Goal: Check status: Check status

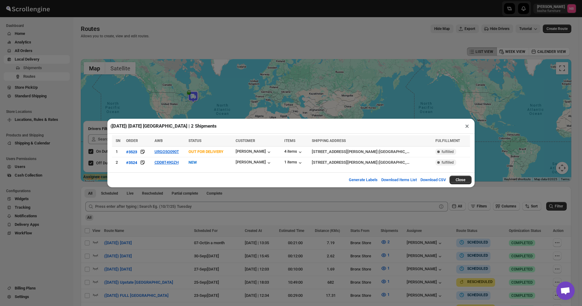
click at [461, 88] on div "([DATE]) [DATE] [GEOGRAPHIC_DATA] | 2 Shipments × SN ORDER AWB STATUS CUSTOMER …" at bounding box center [291, 153] width 582 height 306
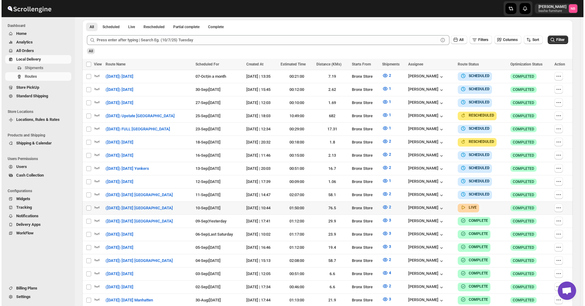
scroll to position [167, 0]
click at [554, 41] on icon "submit" at bounding box center [551, 40] width 6 height 6
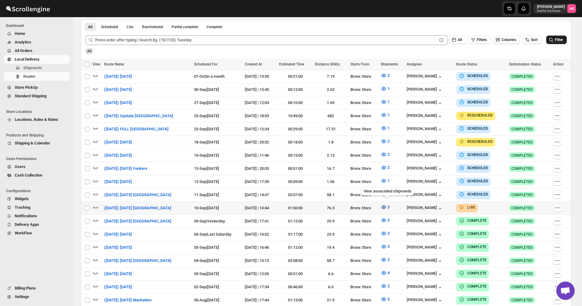
click at [387, 204] on icon "button" at bounding box center [384, 207] width 6 height 6
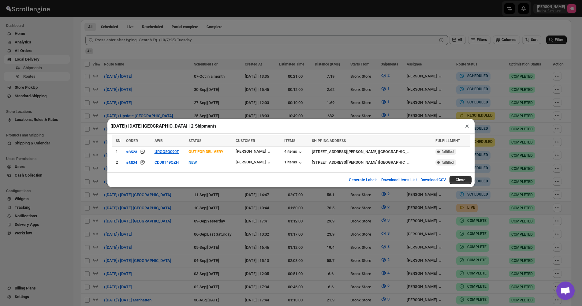
click at [529, 110] on div "([DATE]) [DATE] [GEOGRAPHIC_DATA] | 2 Shipments × SN ORDER AWB STATUS CUSTOMER …" at bounding box center [291, 153] width 582 height 306
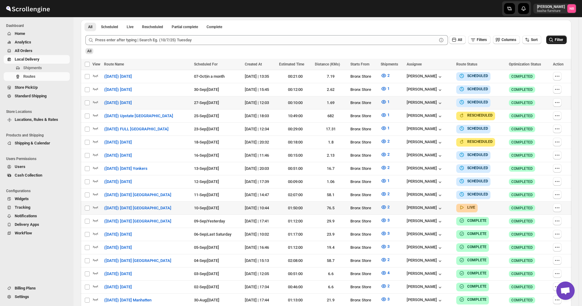
click at [560, 41] on span "Filter" at bounding box center [559, 40] width 8 height 4
click at [554, 41] on icon "submit" at bounding box center [551, 40] width 6 height 6
click at [389, 204] on button "2" at bounding box center [385, 207] width 16 height 10
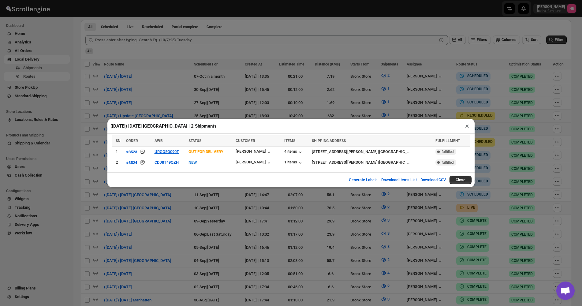
drag, startPoint x: 499, startPoint y: 70, endPoint x: 520, endPoint y: 63, distance: 21.9
click at [499, 70] on div "([DATE]) [DATE] [GEOGRAPHIC_DATA] | 2 Shipments × SN ORDER AWB STATUS CUSTOMER …" at bounding box center [291, 153] width 582 height 306
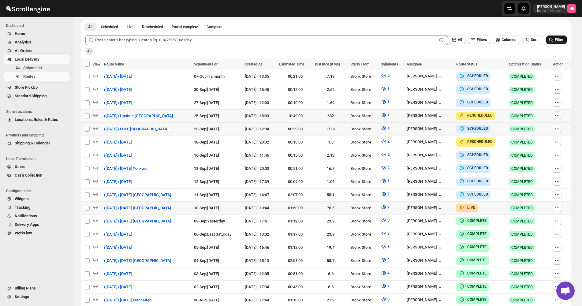
click at [551, 43] on button "Filter" at bounding box center [557, 40] width 21 height 9
click at [387, 207] on icon "button" at bounding box center [384, 207] width 6 height 6
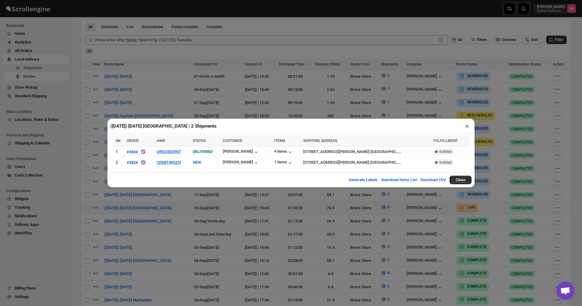
click at [230, 122] on div "([DATE]) [DATE] [GEOGRAPHIC_DATA] | 2 Shipments ×" at bounding box center [290, 126] width 367 height 15
click at [174, 153] on button "URGO5O090T" at bounding box center [169, 151] width 24 height 5
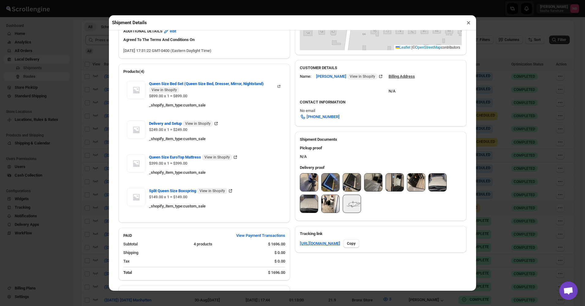
scroll to position [214, 0]
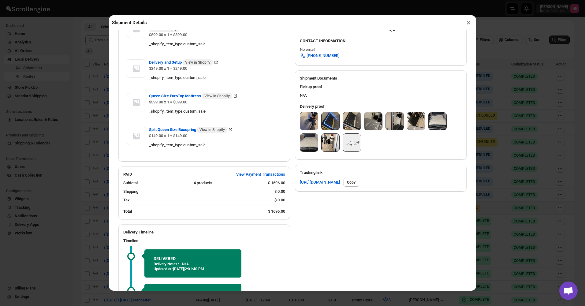
click at [304, 115] on img at bounding box center [309, 121] width 18 height 18
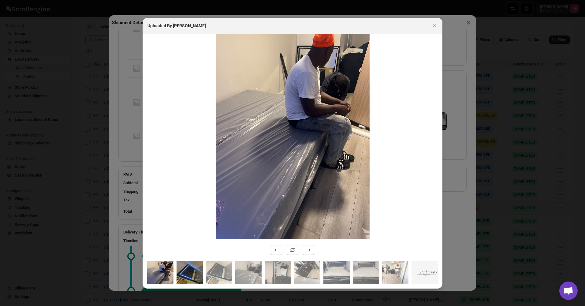
click at [193, 273] on img ":rafh:" at bounding box center [190, 272] width 26 height 23
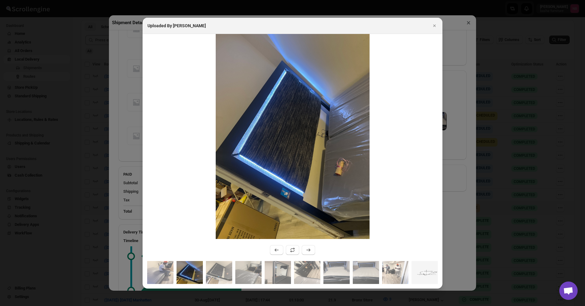
click at [191, 272] on img ":rafh:" at bounding box center [190, 272] width 26 height 23
click at [167, 273] on img ":rafh:" at bounding box center [160, 272] width 26 height 23
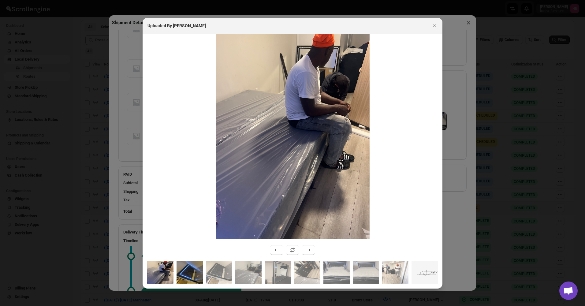
click at [184, 269] on img ":rafh:" at bounding box center [190, 272] width 26 height 23
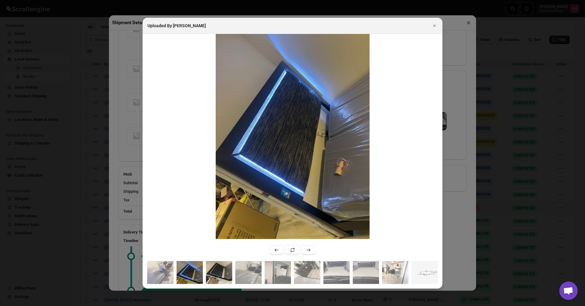
click at [222, 270] on img ":rafh:" at bounding box center [219, 272] width 26 height 23
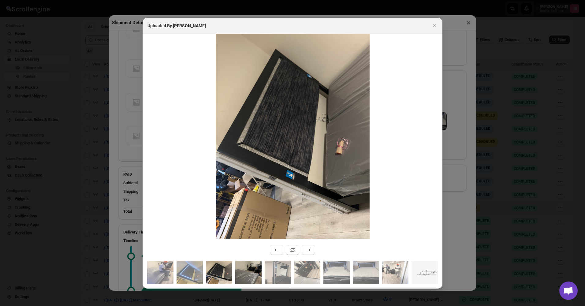
click at [246, 269] on img ":rafh:" at bounding box center [248, 272] width 26 height 23
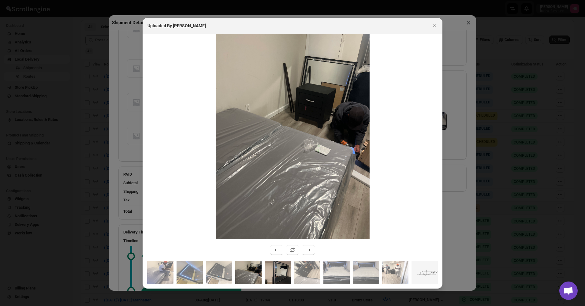
click at [288, 270] on img ":rafh:" at bounding box center [278, 272] width 26 height 23
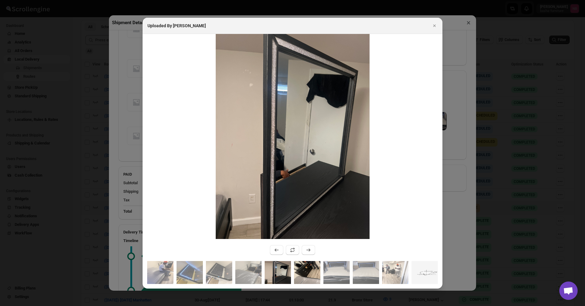
click at [311, 276] on img ":rafh:" at bounding box center [307, 272] width 26 height 23
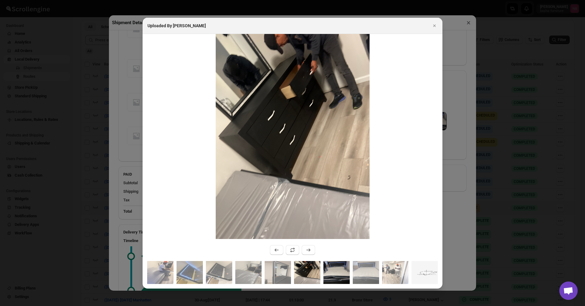
click at [341, 277] on img ":rafh:" at bounding box center [337, 272] width 26 height 23
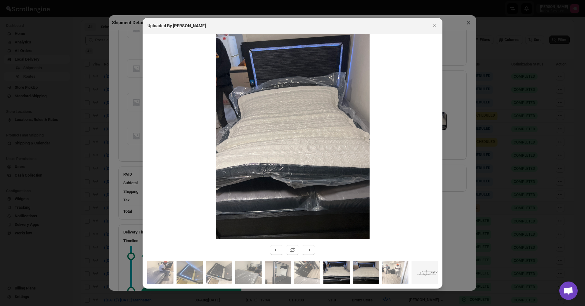
click at [359, 276] on img ":rafh:" at bounding box center [366, 272] width 26 height 23
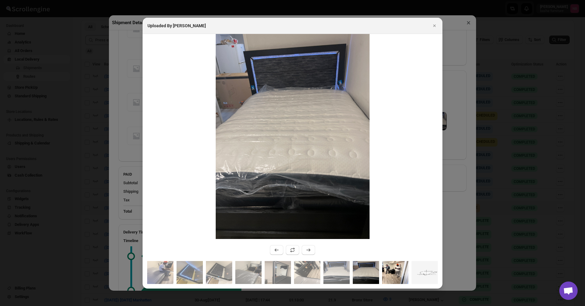
click at [389, 273] on img ":rafh:" at bounding box center [395, 272] width 26 height 23
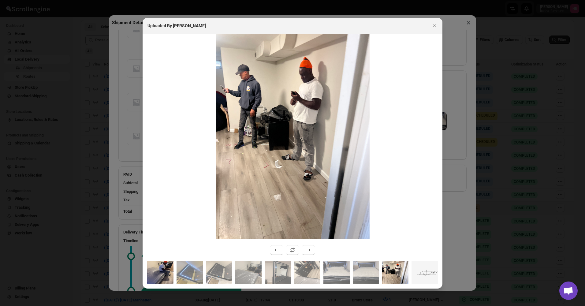
click at [163, 270] on img ":rafh:" at bounding box center [160, 272] width 26 height 23
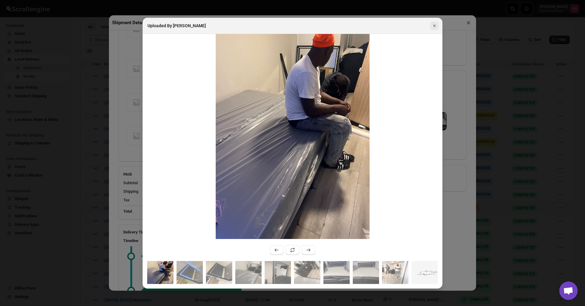
click at [437, 28] on icon "Close" at bounding box center [435, 26] width 6 height 6
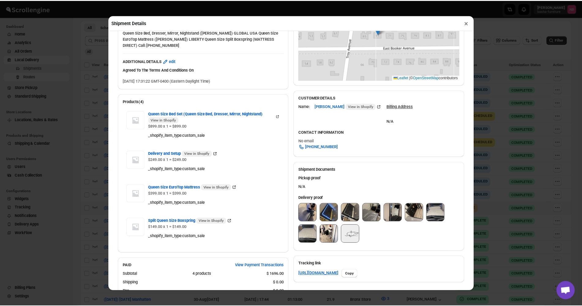
scroll to position [122, 0]
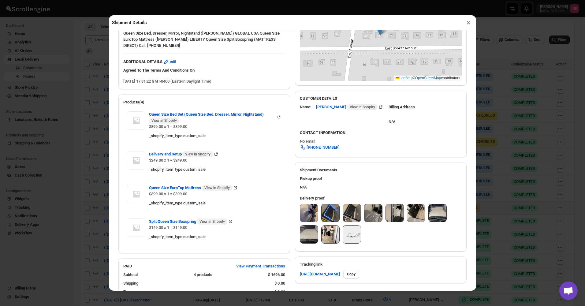
click at [469, 26] on button "×" at bounding box center [469, 22] width 9 height 9
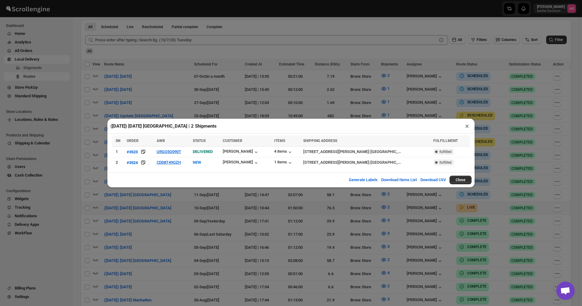
click at [444, 200] on div "([DATE]) [DATE] [GEOGRAPHIC_DATA] | 2 Shipments × SN ORDER AWB STATUS CUSTOMER …" at bounding box center [291, 153] width 582 height 306
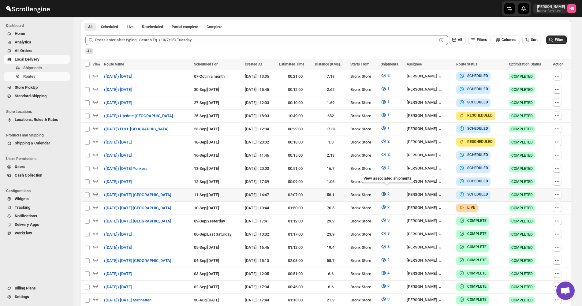
click at [389, 192] on span "2" at bounding box center [389, 194] width 2 height 5
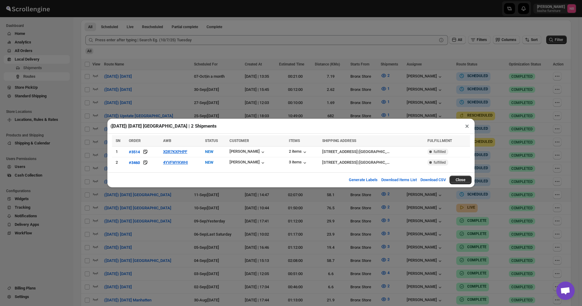
click at [287, 205] on div "([DATE]) [DATE] [GEOGRAPHIC_DATA] | 2 Shipments × SN ORDER AWB STATUS CUSTOMER …" at bounding box center [291, 153] width 582 height 306
